Goal: Task Accomplishment & Management: Manage account settings

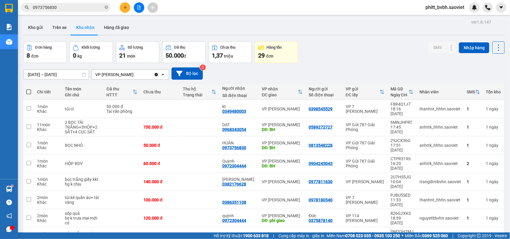
drag, startPoint x: 0, startPoint y: 0, endPoint x: 143, endPoint y: 38, distance: 148.3
click at [143, 38] on div "ver 1.8.147 Kho gửi Trên xe Kho nhận Hàng đã giao Đơn hàng 8 đơn Khối lượng 0 k…" at bounding box center [264, 143] width 486 height 250
drag, startPoint x: 143, startPoint y: 38, endPoint x: 169, endPoint y: 31, distance: 26.3
click at [144, 37] on div "ver 1.8.147 Kho gửi Trên xe Kho nhận Hàng đã giao Đơn hàng 8 đơn Khối lượng 0 k…" at bounding box center [264, 143] width 486 height 250
click at [126, 11] on button at bounding box center [125, 7] width 10 height 10
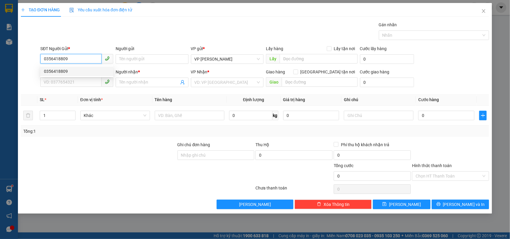
type input "0356418809"
click at [63, 77] on div "0356418809 0356418809" at bounding box center [76, 71] width 73 height 12
click at [61, 71] on div "SĐT Người Nhận *" at bounding box center [76, 72] width 73 height 7
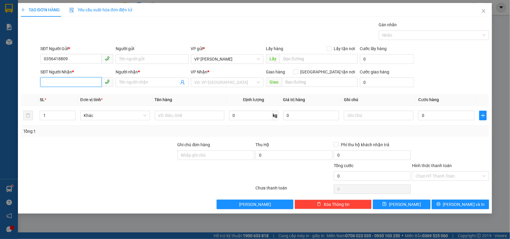
click at [61, 77] on input "SĐT Người Nhận *" at bounding box center [70, 82] width 61 height 10
click at [80, 61] on input "0356418809" at bounding box center [70, 59] width 61 height 10
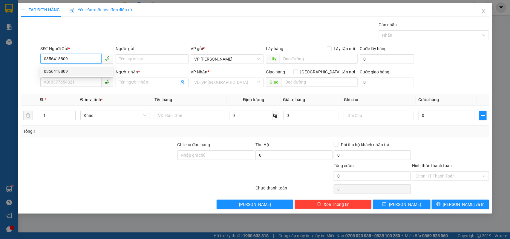
click at [64, 69] on div "0356418809" at bounding box center [77, 71] width 66 height 7
type input "0355024483"
type input "[PERSON_NAME]"
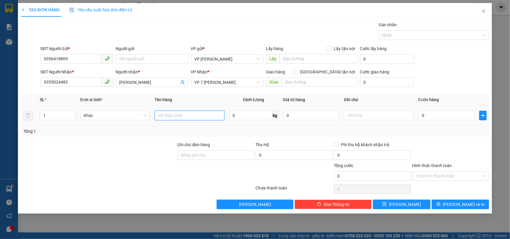
click at [165, 117] on input "text" at bounding box center [190, 116] width 70 height 10
click at [195, 114] on input "tải xanh" at bounding box center [190, 116] width 70 height 10
type input "tải xanh đồ ăn"
drag, startPoint x: 433, startPoint y: 110, endPoint x: 431, endPoint y: 118, distance: 8.9
click at [431, 117] on div "0" at bounding box center [446, 116] width 56 height 12
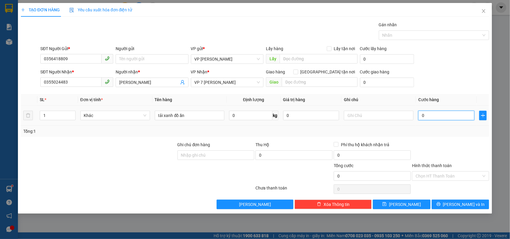
click at [431, 119] on input "0" at bounding box center [446, 116] width 56 height 10
type input "5"
type input "50"
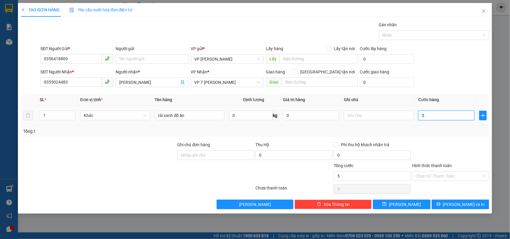
type input "50"
type input "500"
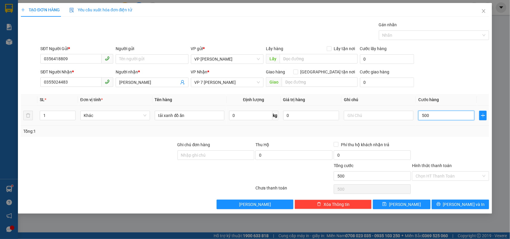
type input "5.000"
type input "50.000"
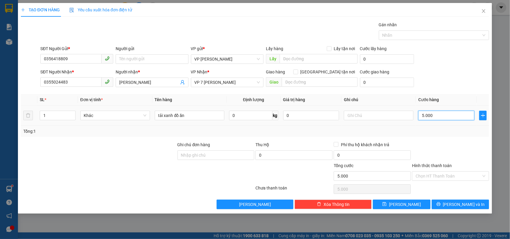
type input "50.000"
click at [453, 176] on input "Hình thức thanh toán" at bounding box center [449, 176] width 66 height 9
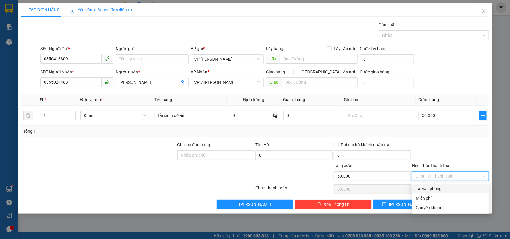
click at [447, 192] on div "Tại văn phòng" at bounding box center [450, 189] width 77 height 10
type input "0"
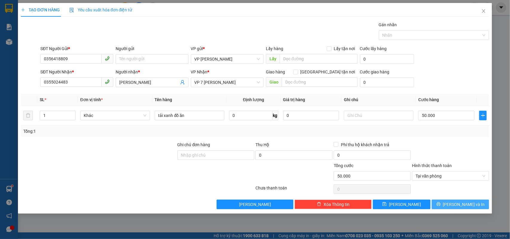
click at [448, 208] on button "[PERSON_NAME] và In" at bounding box center [460, 205] width 57 height 10
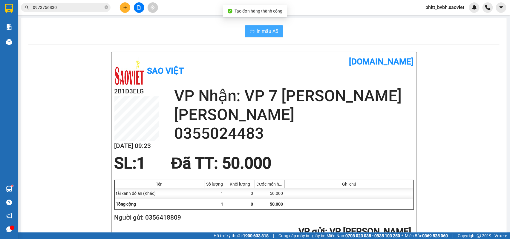
click at [253, 33] on button "In mẫu A5" at bounding box center [264, 31] width 38 height 12
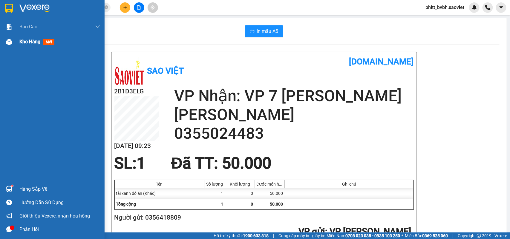
click at [27, 42] on span "Kho hàng" at bounding box center [29, 42] width 21 height 6
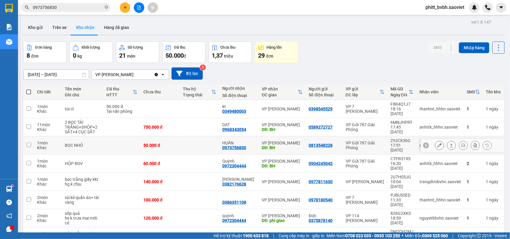
click at [200, 137] on td at bounding box center [199, 146] width 39 height 18
checkbox input "true"
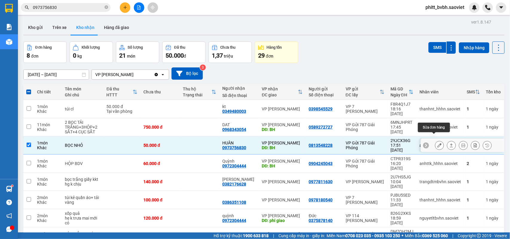
click at [438, 143] on icon at bounding box center [440, 145] width 4 height 4
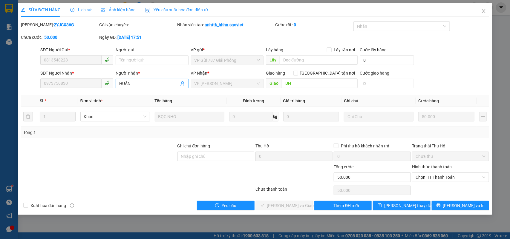
type input "0813548228"
type input "0973756830"
type input "HUÂN"
type input "BH"
type input "0"
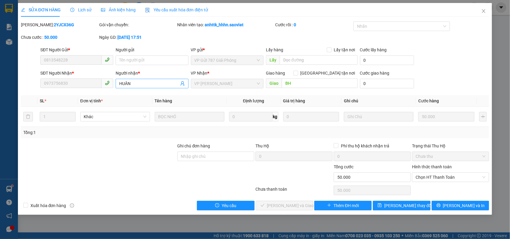
type input "50.000"
click at [290, 59] on input "text" at bounding box center [319, 60] width 78 height 10
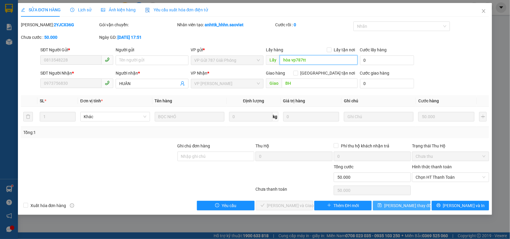
type input "hòa vp787tt"
click at [397, 205] on span "[PERSON_NAME] thay đổi" at bounding box center [408, 206] width 48 height 7
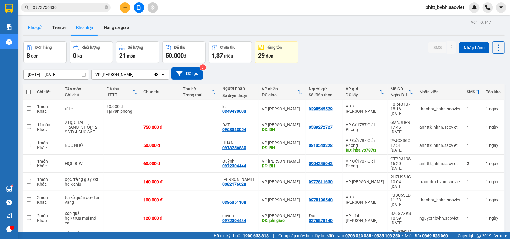
click at [45, 27] on button "Kho gửi" at bounding box center [35, 27] width 24 height 14
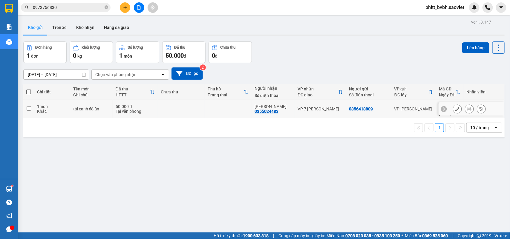
click at [181, 105] on td at bounding box center [181, 109] width 47 height 18
checkbox input "true"
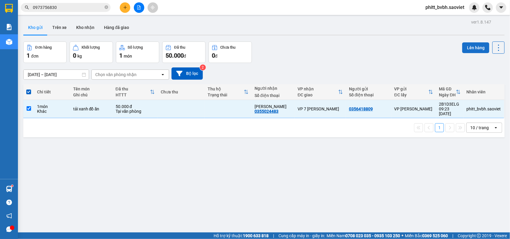
click at [470, 48] on button "Lên hàng" at bounding box center [475, 47] width 27 height 11
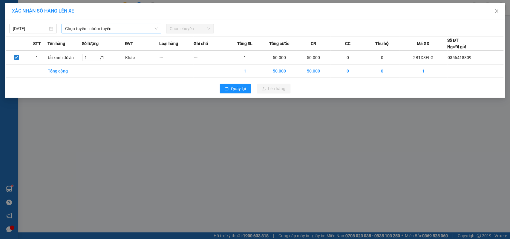
click at [96, 25] on span "Chọn tuyến - nhóm tuyến" at bounding box center [111, 28] width 93 height 9
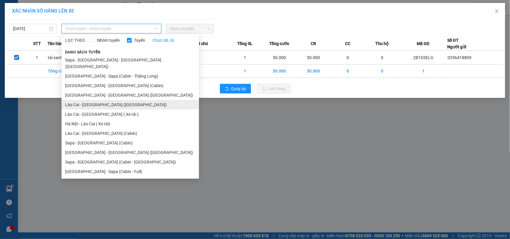
click at [104, 100] on li "Lào Cai - [GEOGRAPHIC_DATA] ([GEOGRAPHIC_DATA])" at bounding box center [130, 105] width 137 height 10
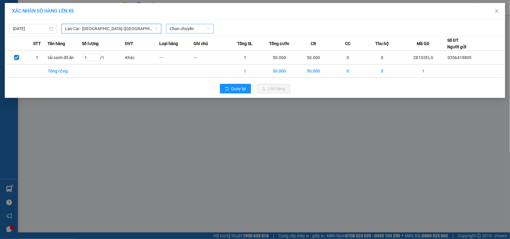
click at [180, 31] on span "Chọn chuyến" at bounding box center [190, 28] width 40 height 9
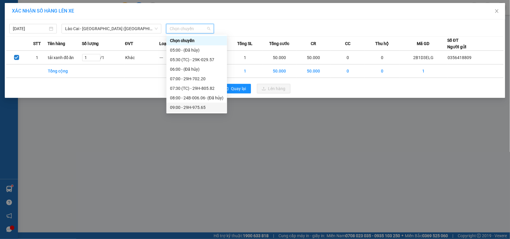
click at [197, 111] on div "09:00 - 29H-975.65" at bounding box center [196, 107] width 53 height 7
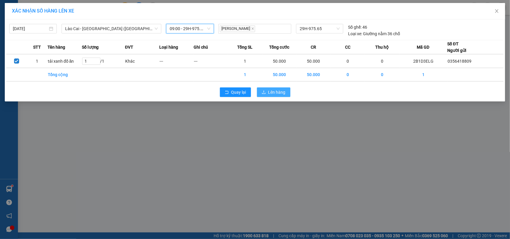
click at [281, 90] on span "Lên hàng" at bounding box center [276, 92] width 17 height 7
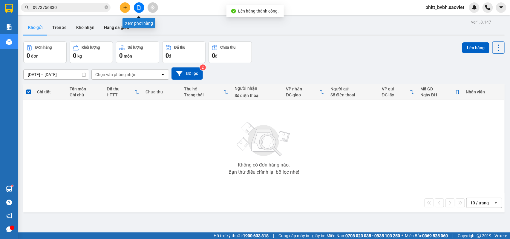
click at [138, 10] on button at bounding box center [139, 7] width 10 height 10
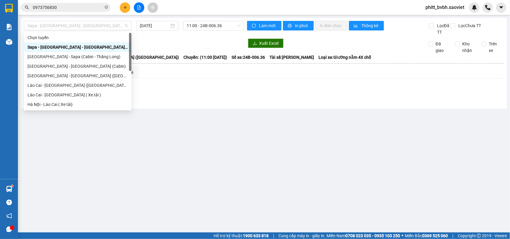
drag, startPoint x: 100, startPoint y: 26, endPoint x: 96, endPoint y: 46, distance: 20.3
click at [100, 26] on span "Sapa - [GEOGRAPHIC_DATA] - [GEOGRAPHIC_DATA] ([GEOGRAPHIC_DATA])" at bounding box center [77, 25] width 100 height 9
click at [68, 85] on div "Lào Cai - [GEOGRAPHIC_DATA] ([GEOGRAPHIC_DATA])" at bounding box center [77, 85] width 100 height 7
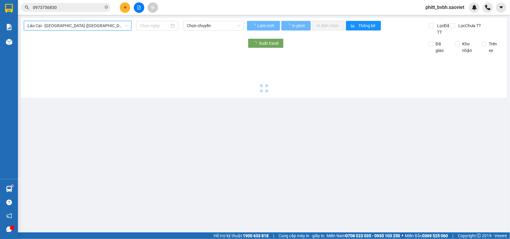
type input "[DATE]"
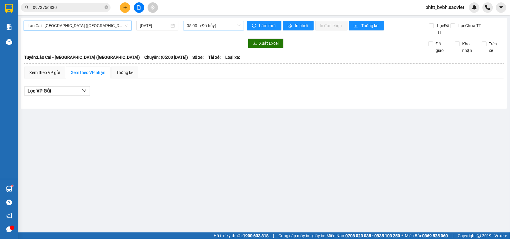
click at [233, 28] on span "05:00 - (Đã hủy)" at bounding box center [213, 25] width 53 height 9
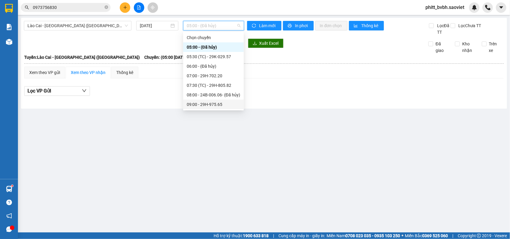
click at [214, 104] on div "09:00 - 29H-975.65" at bounding box center [213, 104] width 53 height 7
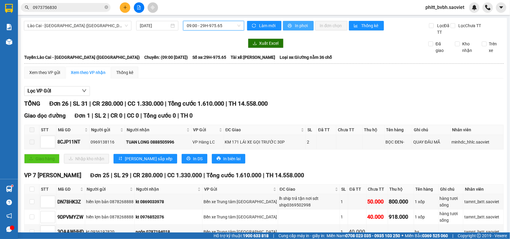
click at [298, 23] on span "In phơi" at bounding box center [302, 25] width 14 height 7
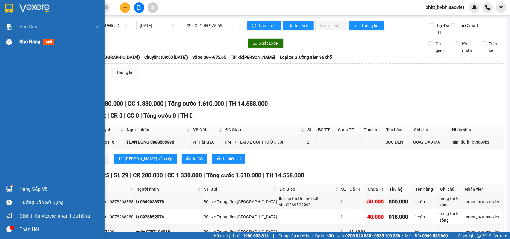
click at [27, 44] on span "Kho hàng" at bounding box center [29, 42] width 21 height 6
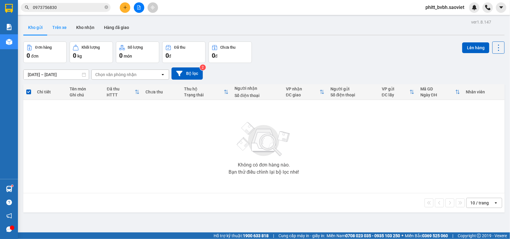
click at [64, 28] on button "Trên xe" at bounding box center [60, 27] width 24 height 14
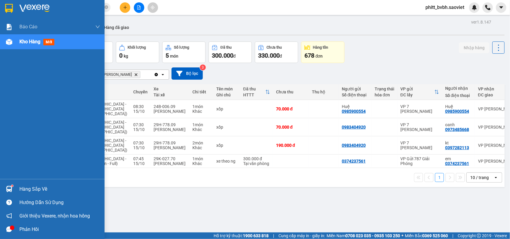
click at [30, 42] on span "Kho hàng" at bounding box center [29, 42] width 21 height 6
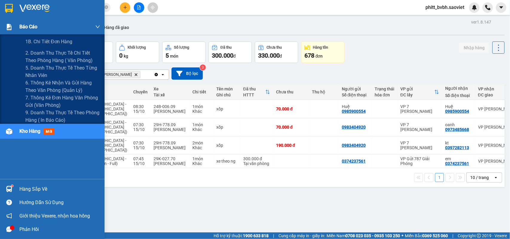
click at [37, 26] on span "Báo cáo" at bounding box center [28, 26] width 18 height 7
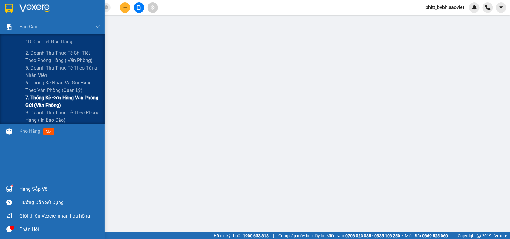
click at [53, 99] on span "7. Thống kê đơn hàng văn phòng gửi (văn phòng)" at bounding box center [62, 101] width 75 height 15
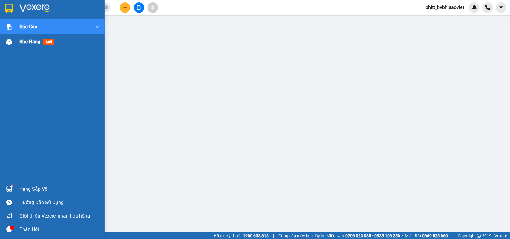
click at [12, 43] on img at bounding box center [9, 42] width 6 height 6
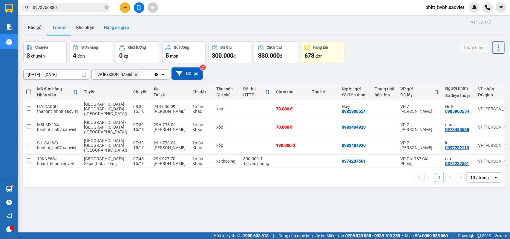
click at [120, 29] on button "Hàng đã giao" at bounding box center [116, 27] width 35 height 14
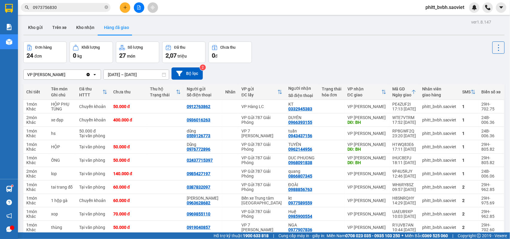
click at [140, 77] on input "[DATE] – [DATE]" at bounding box center [136, 75] width 65 height 10
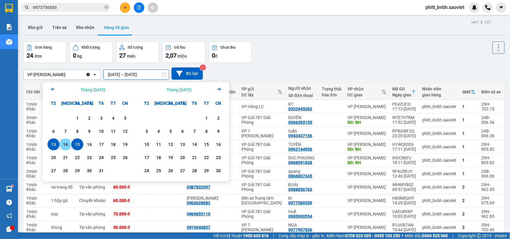
click at [68, 146] on div "14" at bounding box center [65, 144] width 8 height 7
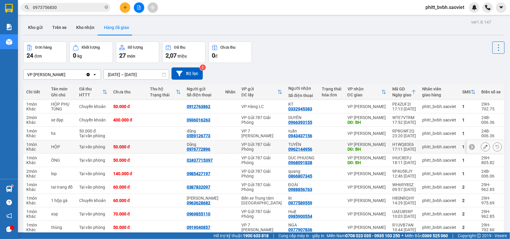
type input "[DATE] – [DATE]"
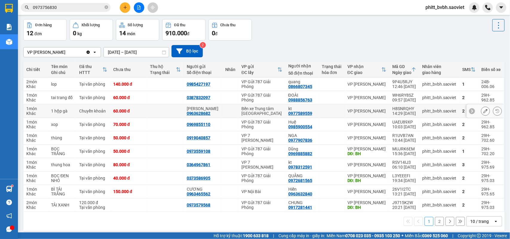
scroll to position [32, 0]
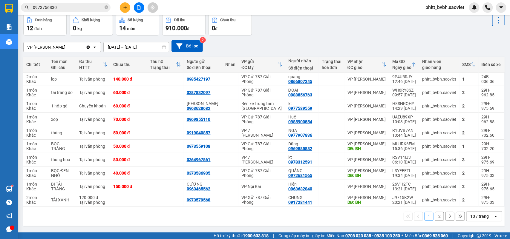
click at [435, 218] on button "2" at bounding box center [439, 216] width 9 height 9
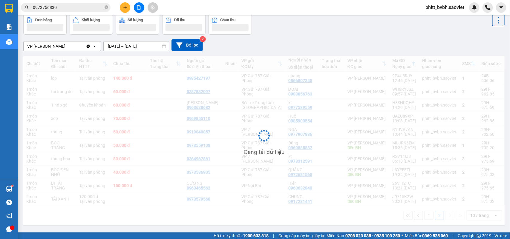
scroll to position [27, 0]
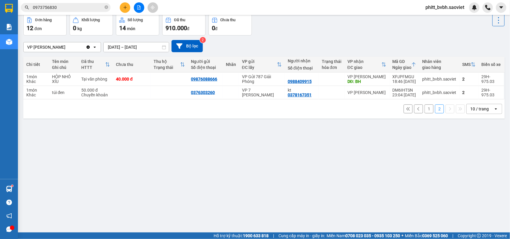
click at [425, 108] on button "1" at bounding box center [429, 109] width 9 height 9
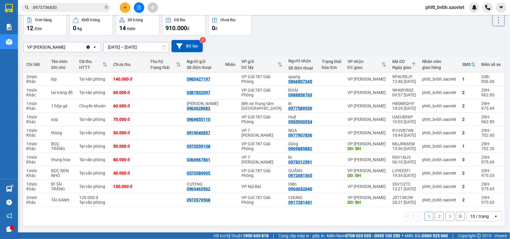
click at [435, 221] on button "2" at bounding box center [439, 216] width 9 height 9
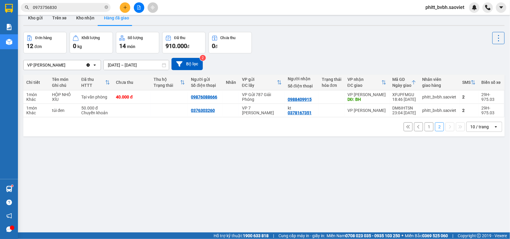
scroll to position [0, 0]
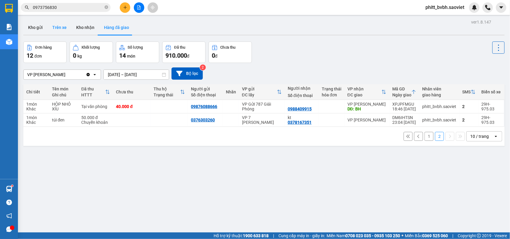
click at [60, 26] on button "Trên xe" at bounding box center [60, 27] width 24 height 14
